Goal: Check status: Check status

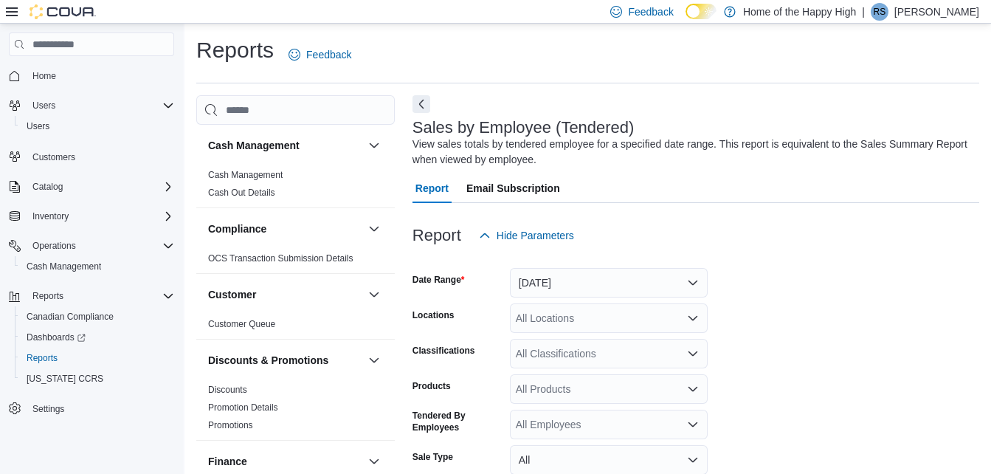
scroll to position [49, 0]
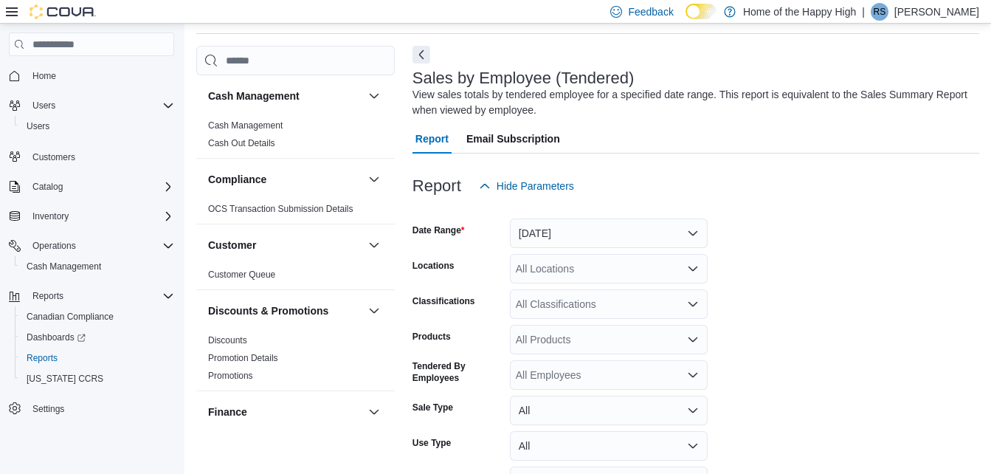
click at [73, 9] on img at bounding box center [63, 11] width 66 height 15
click at [47, 77] on span "Home" at bounding box center [44, 76] width 24 height 12
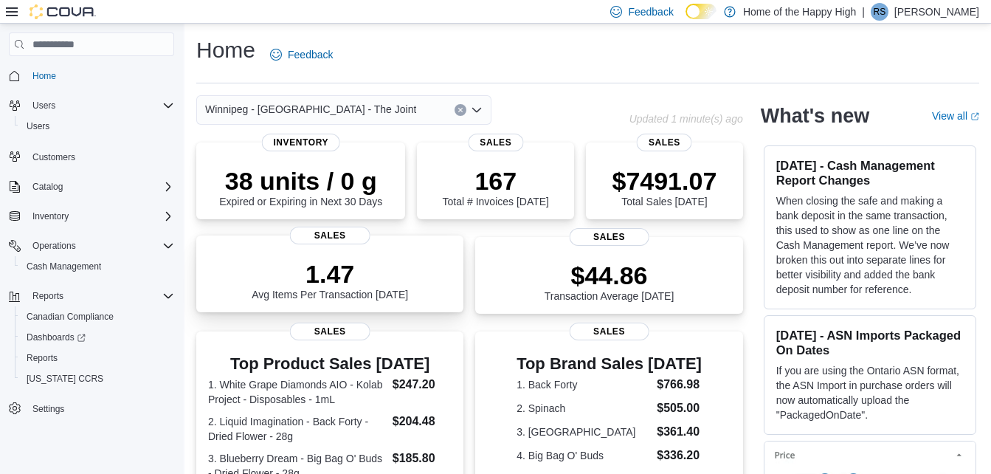
click at [333, 284] on p "1.47" at bounding box center [330, 274] width 156 height 30
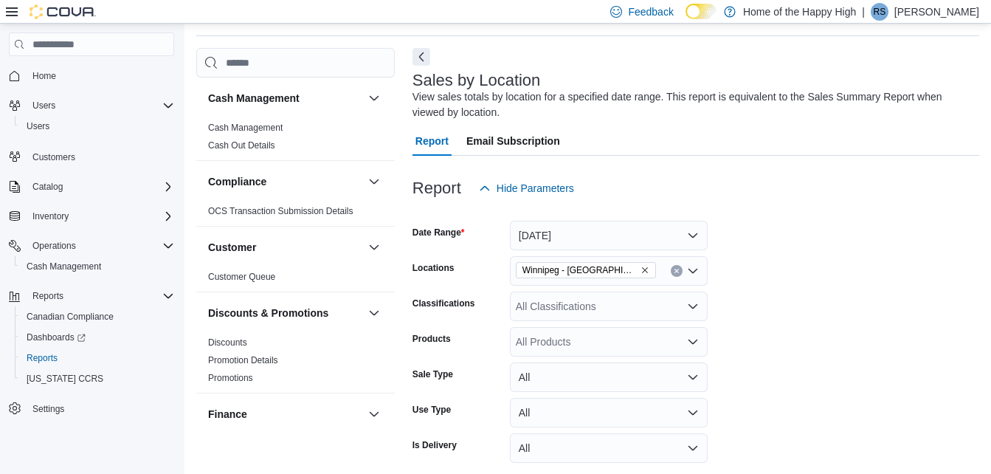
scroll to position [49, 0]
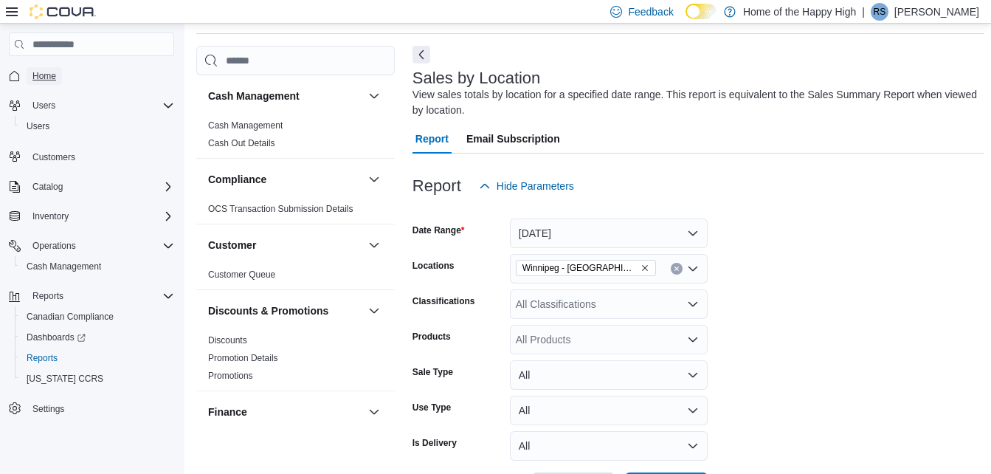
click at [33, 75] on span "Home" at bounding box center [44, 76] width 24 height 12
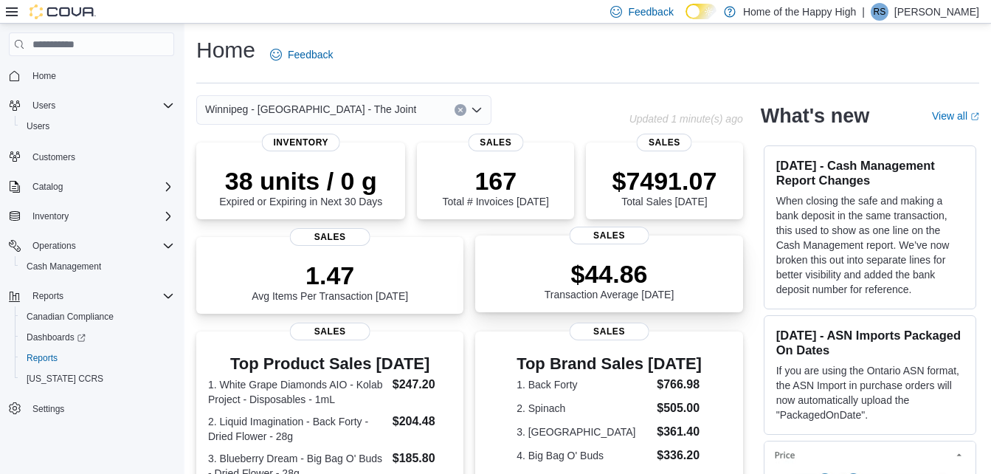
click at [631, 281] on p "$44.86" at bounding box center [609, 274] width 130 height 30
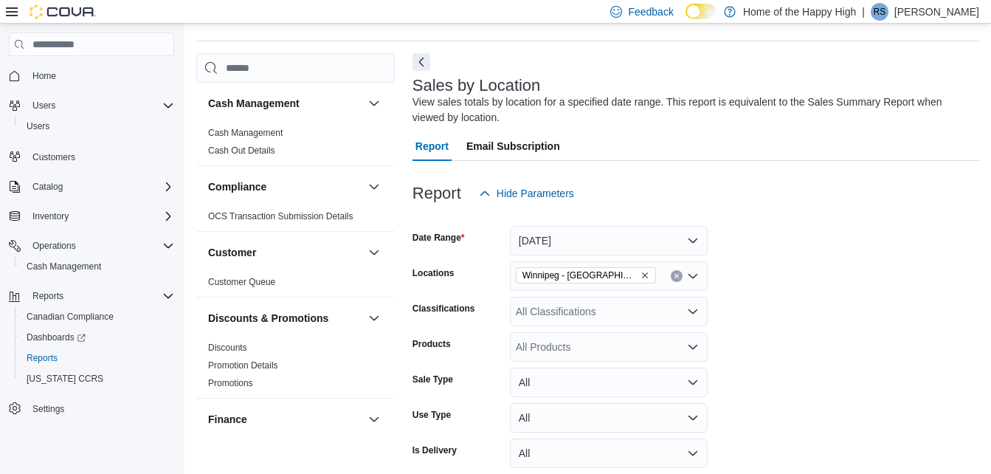
scroll to position [49, 0]
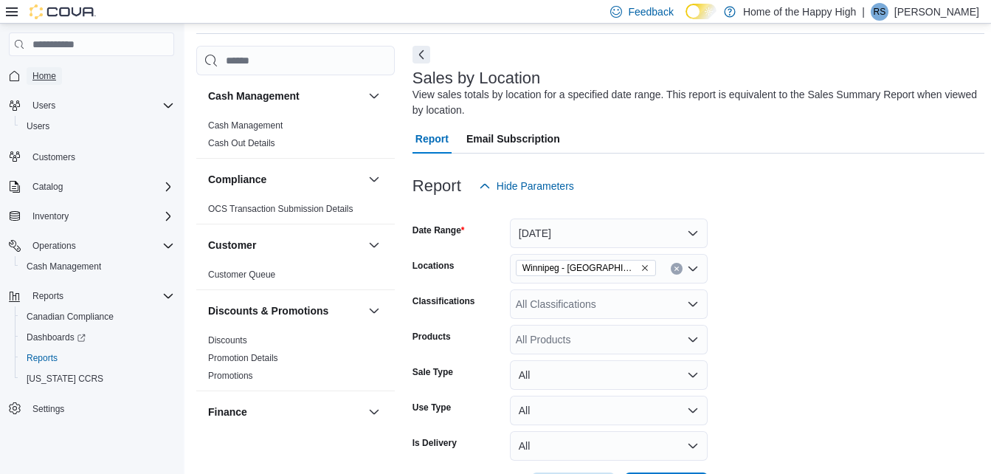
click at [53, 77] on span "Home" at bounding box center [44, 76] width 24 height 12
